Goal: Check status: Check status

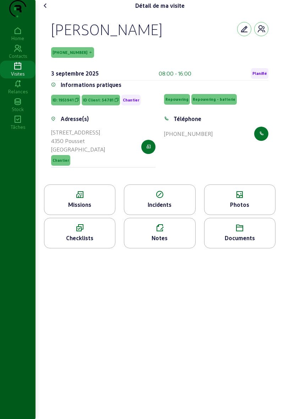
click at [50, 11] on cam-font-icon at bounding box center [45, 5] width 11 height 11
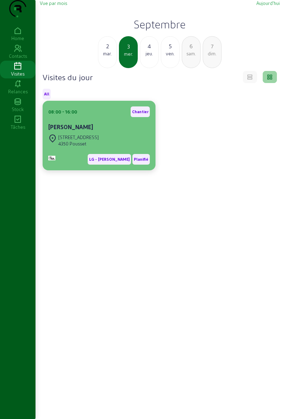
click at [70, 140] on div "[STREET_ADDRESS]" at bounding box center [78, 137] width 40 height 6
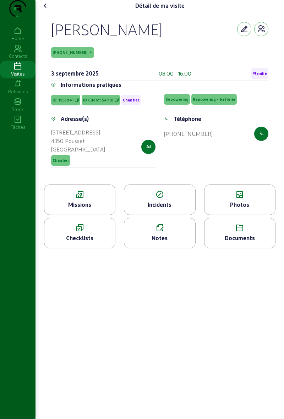
click at [89, 209] on div "Missions" at bounding box center [79, 204] width 71 height 9
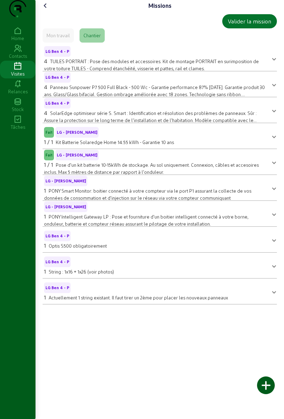
click at [51, 11] on cam-font-icon at bounding box center [45, 5] width 11 height 11
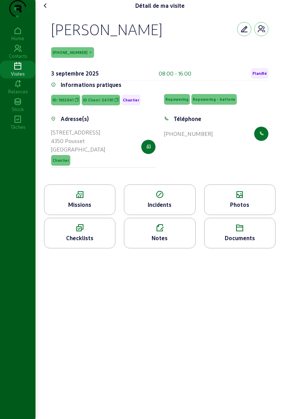
click at [247, 209] on div "Photos" at bounding box center [239, 204] width 71 height 9
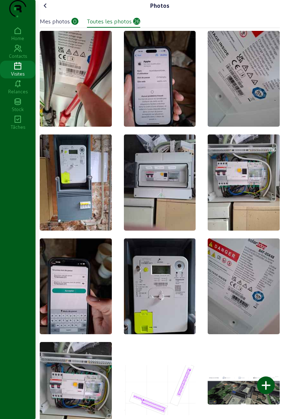
click at [47, 10] on icon at bounding box center [45, 5] width 9 height 9
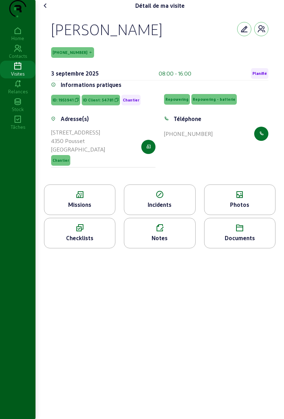
click at [283, 298] on div "Détail de ma visite [PERSON_NAME] [PHONE_NUMBER] [DATE] 08:00 - 16:00 Planifié …" at bounding box center [159, 209] width 248 height 419
click at [283, 405] on div "Détail de ma visite [PERSON_NAME] [PHONE_NUMBER] [DATE] 08:00 - 16:00 Planifié …" at bounding box center [159, 209] width 248 height 419
click at [74, 215] on div "Missions" at bounding box center [79, 199] width 71 height 31
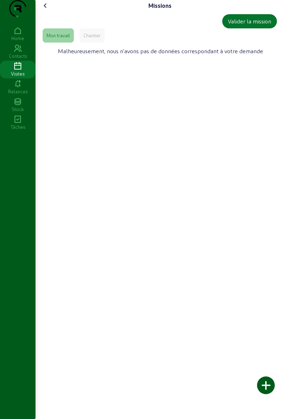
click at [92, 39] on div "Chantier" at bounding box center [91, 35] width 17 height 6
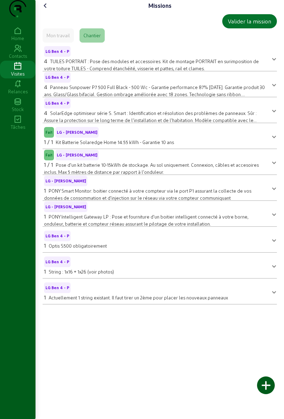
click at [49, 10] on icon at bounding box center [45, 5] width 9 height 9
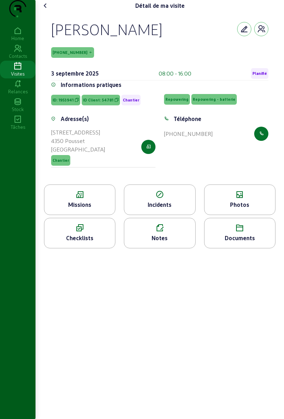
click at [236, 215] on div "Photos" at bounding box center [239, 199] width 71 height 31
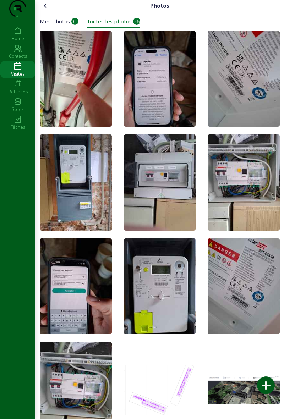
click at [186, 191] on img at bounding box center [160, 182] width 72 height 96
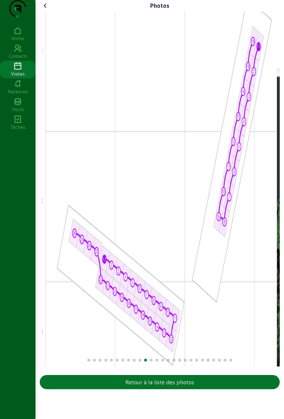
click at [21, 77] on div "Visites" at bounding box center [17, 74] width 35 height 6
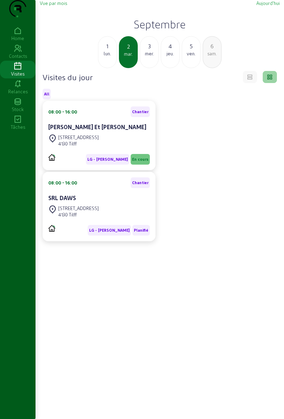
click at [153, 50] on div "3" at bounding box center [149, 46] width 18 height 9
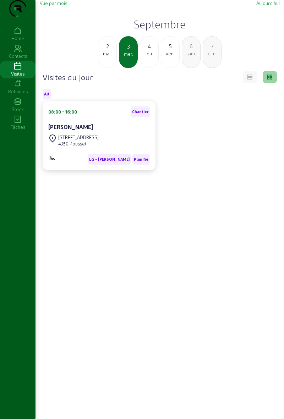
click at [100, 50] on div "2" at bounding box center [107, 46] width 18 height 9
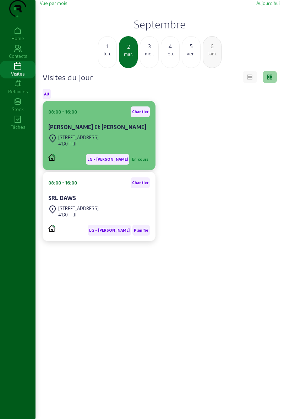
click at [140, 148] on div "[STREET_ADDRESS]" at bounding box center [98, 141] width 101 height 16
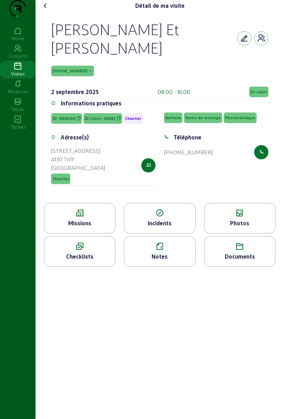
click at [256, 94] on span "En cours" at bounding box center [258, 91] width 16 height 5
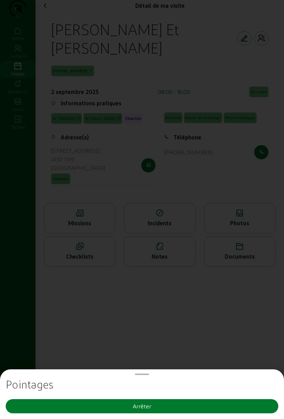
click at [189, 412] on button "Arrêter" at bounding box center [142, 406] width 272 height 14
